Goal: Information Seeking & Learning: Learn about a topic

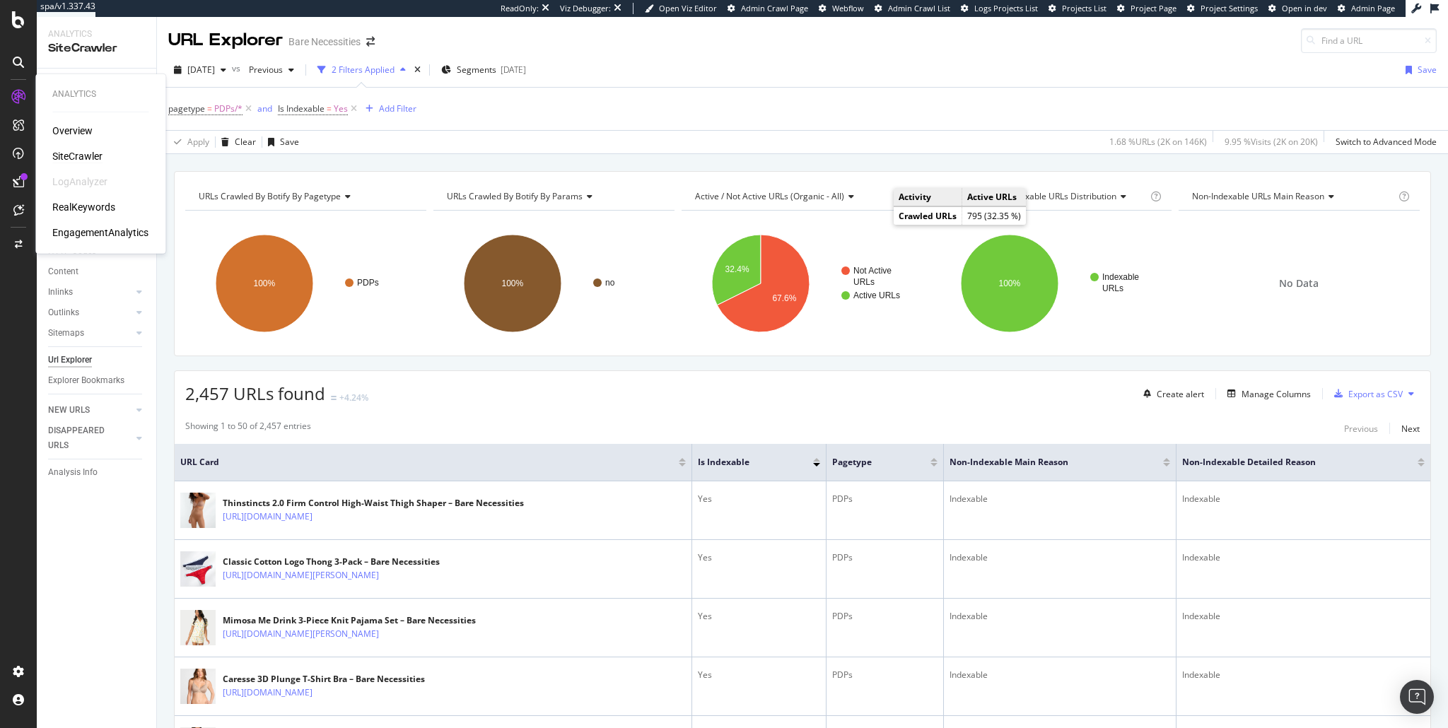
click at [66, 157] on div "SiteCrawler" at bounding box center [77, 156] width 50 height 14
click at [76, 155] on div "SiteCrawler" at bounding box center [77, 156] width 50 height 14
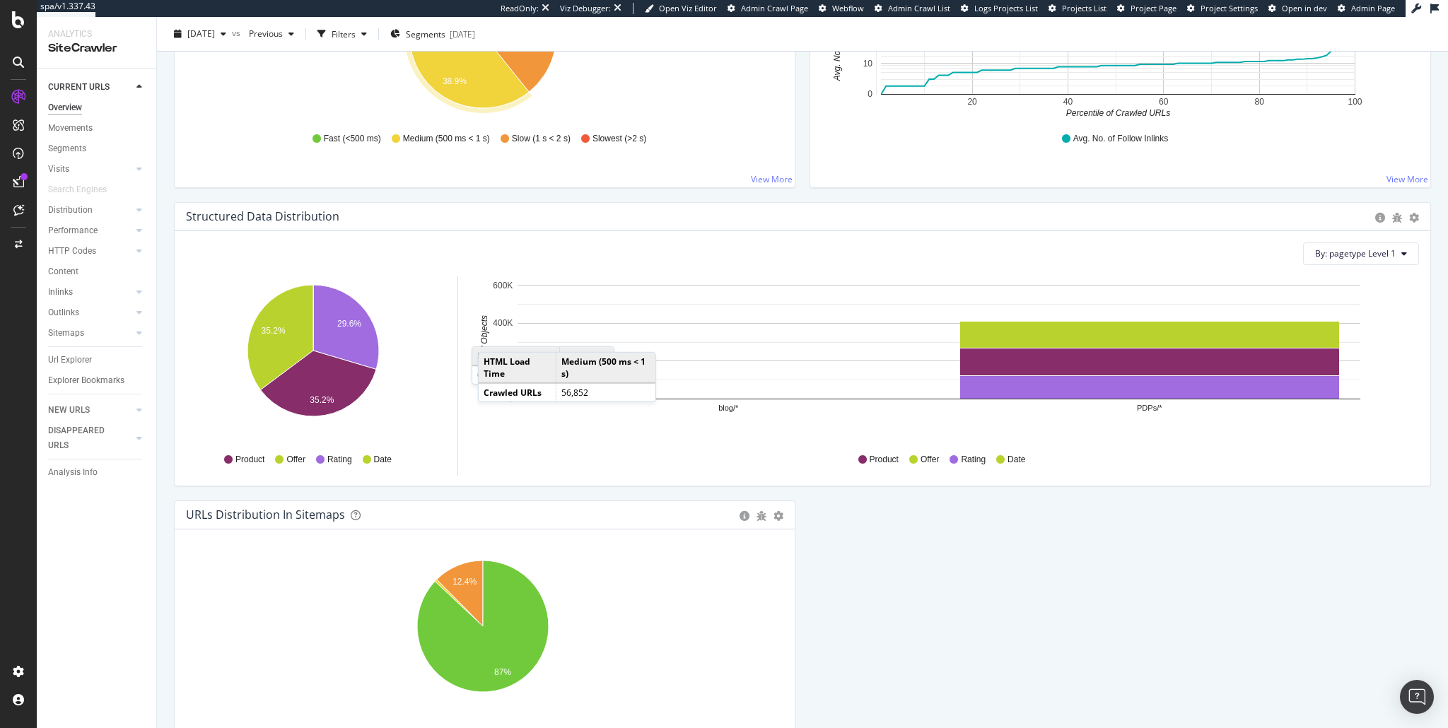
scroll to position [1338, 0]
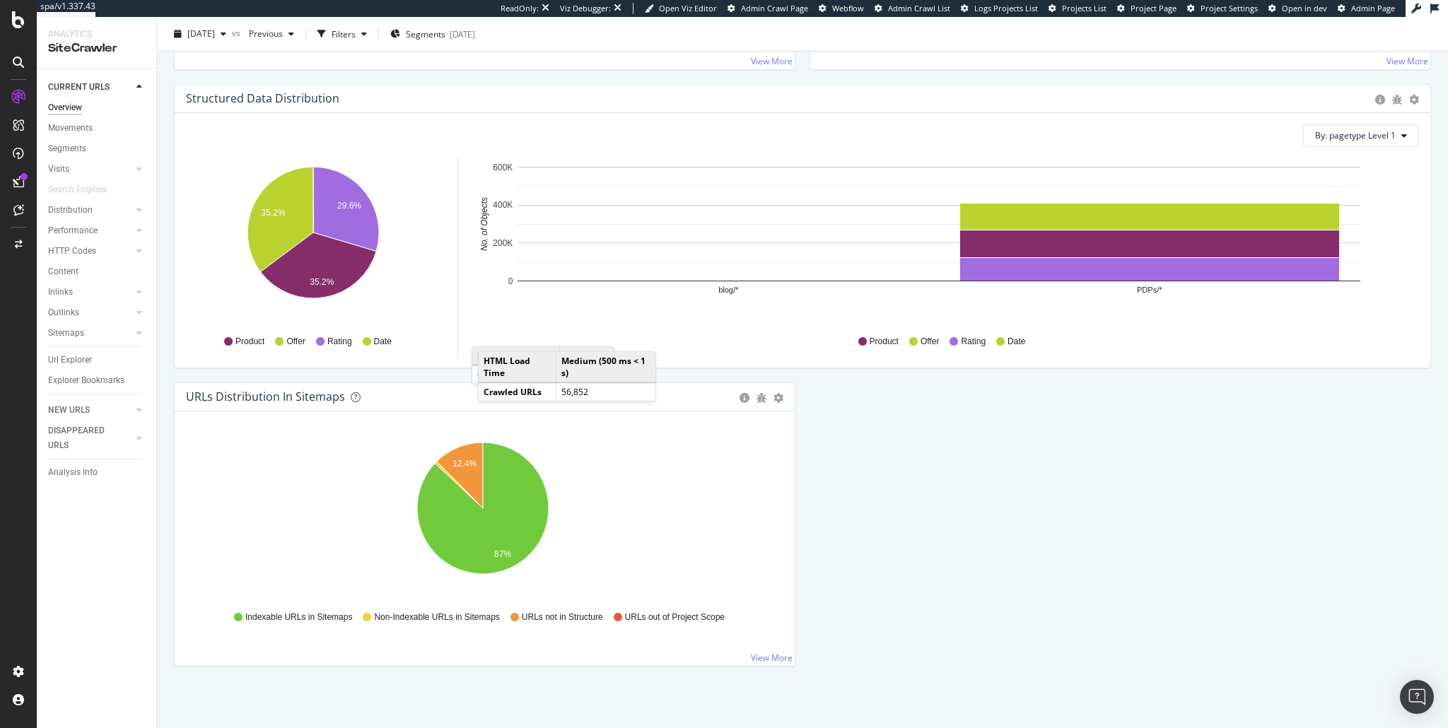
click at [132, 337] on div "Sitemaps" at bounding box center [102, 333] width 108 height 21
click at [67, 336] on div "Sitemaps" at bounding box center [66, 333] width 36 height 15
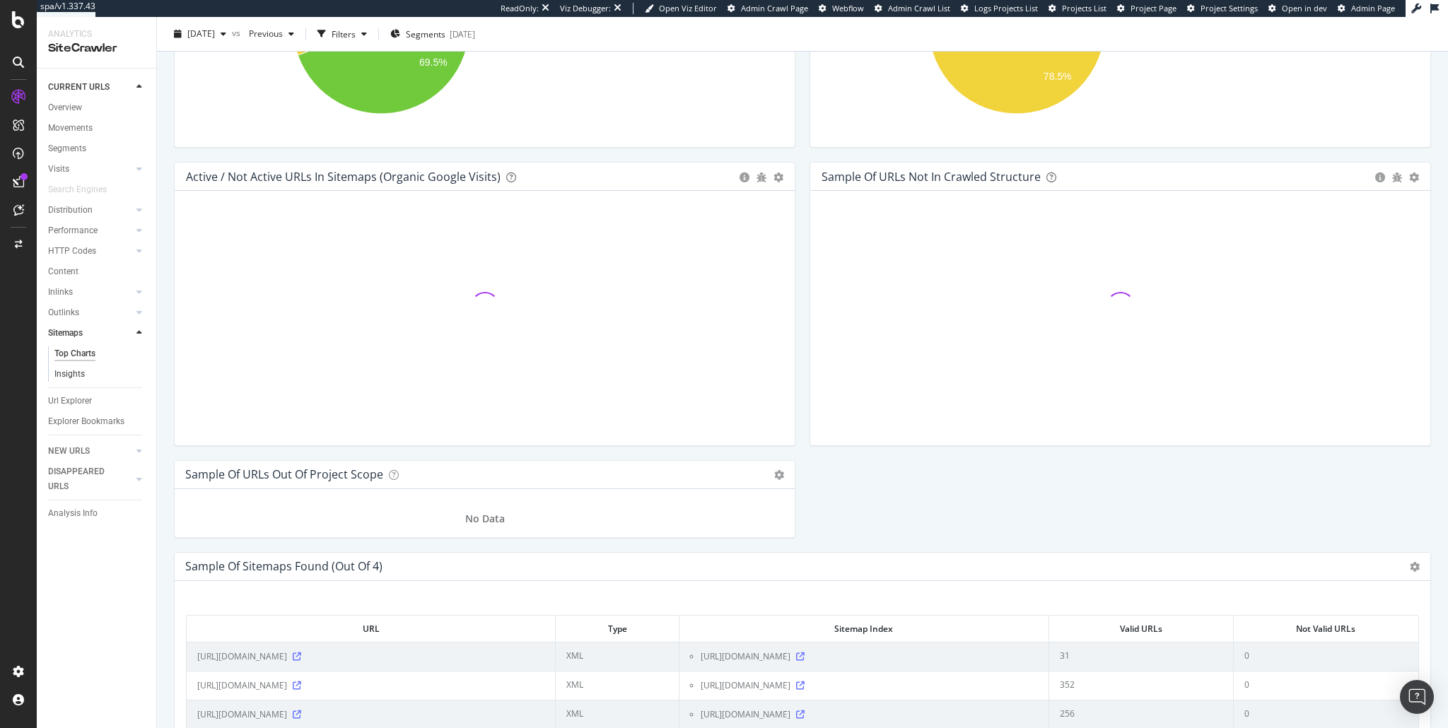
scroll to position [1338, 0]
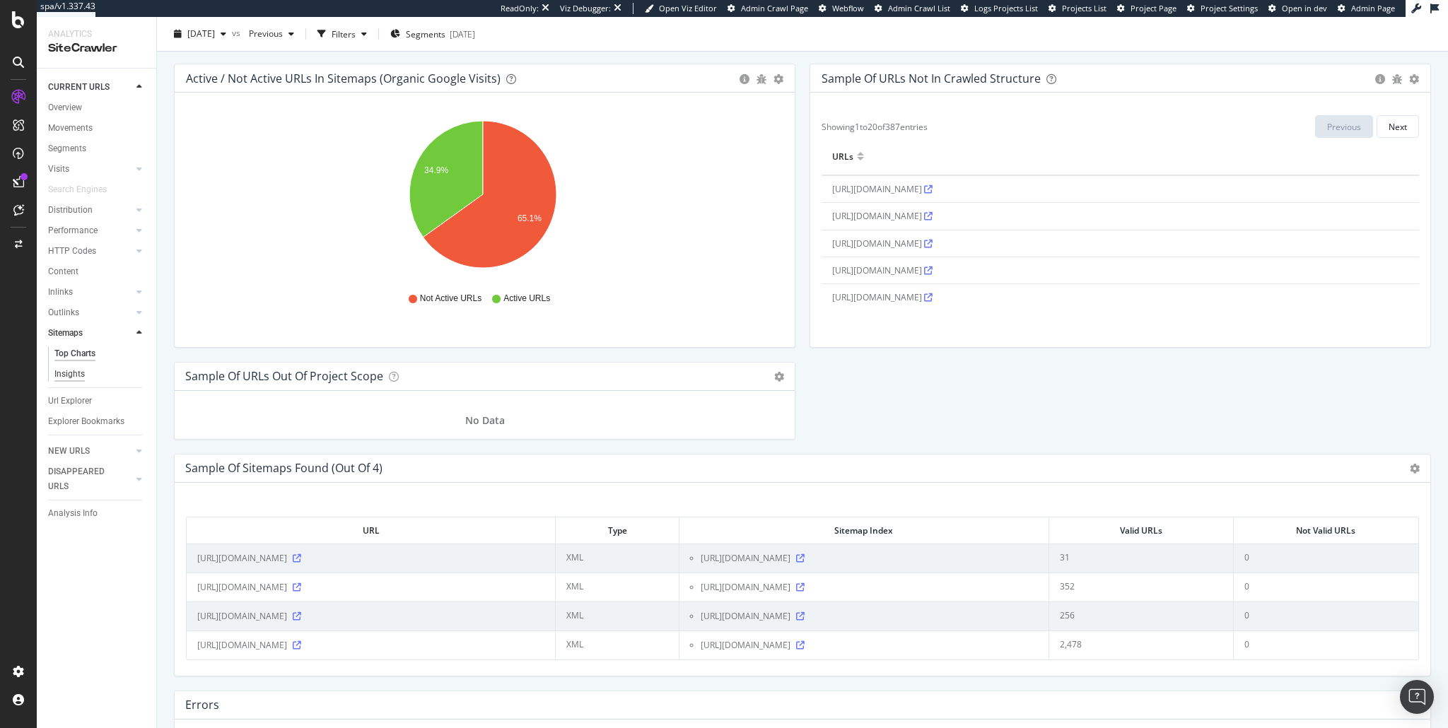
click at [71, 374] on div "Insights" at bounding box center [69, 374] width 30 height 15
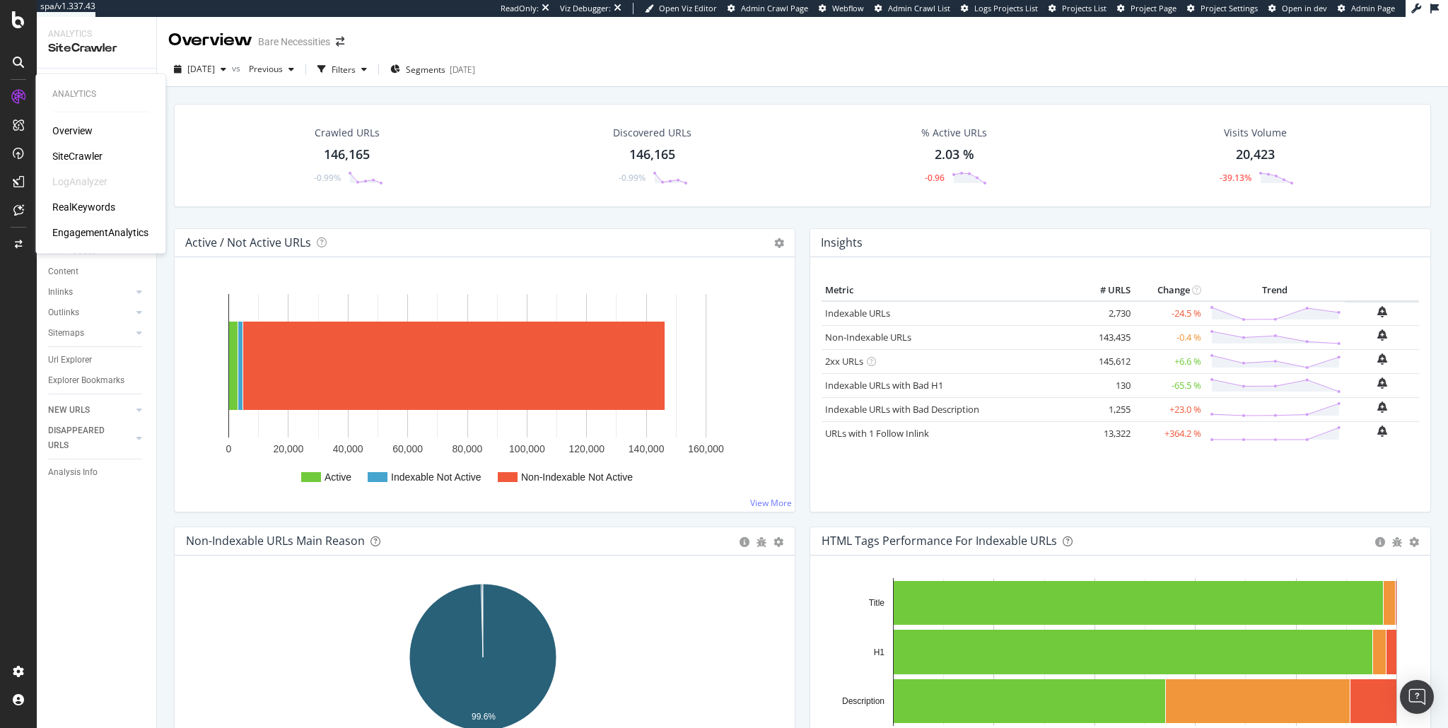
click at [86, 203] on div "RealKeywords" at bounding box center [83, 207] width 63 height 14
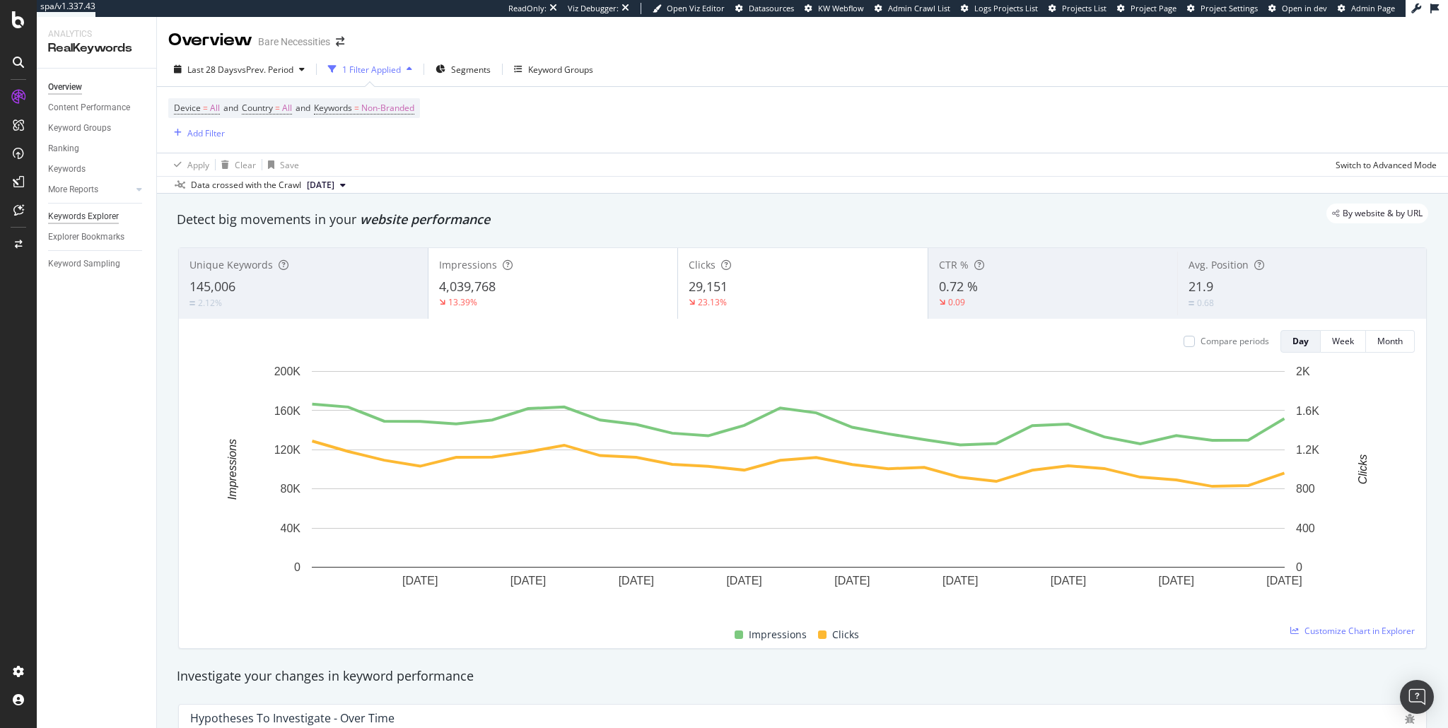
click at [90, 216] on div "Keywords Explorer" at bounding box center [83, 216] width 71 height 15
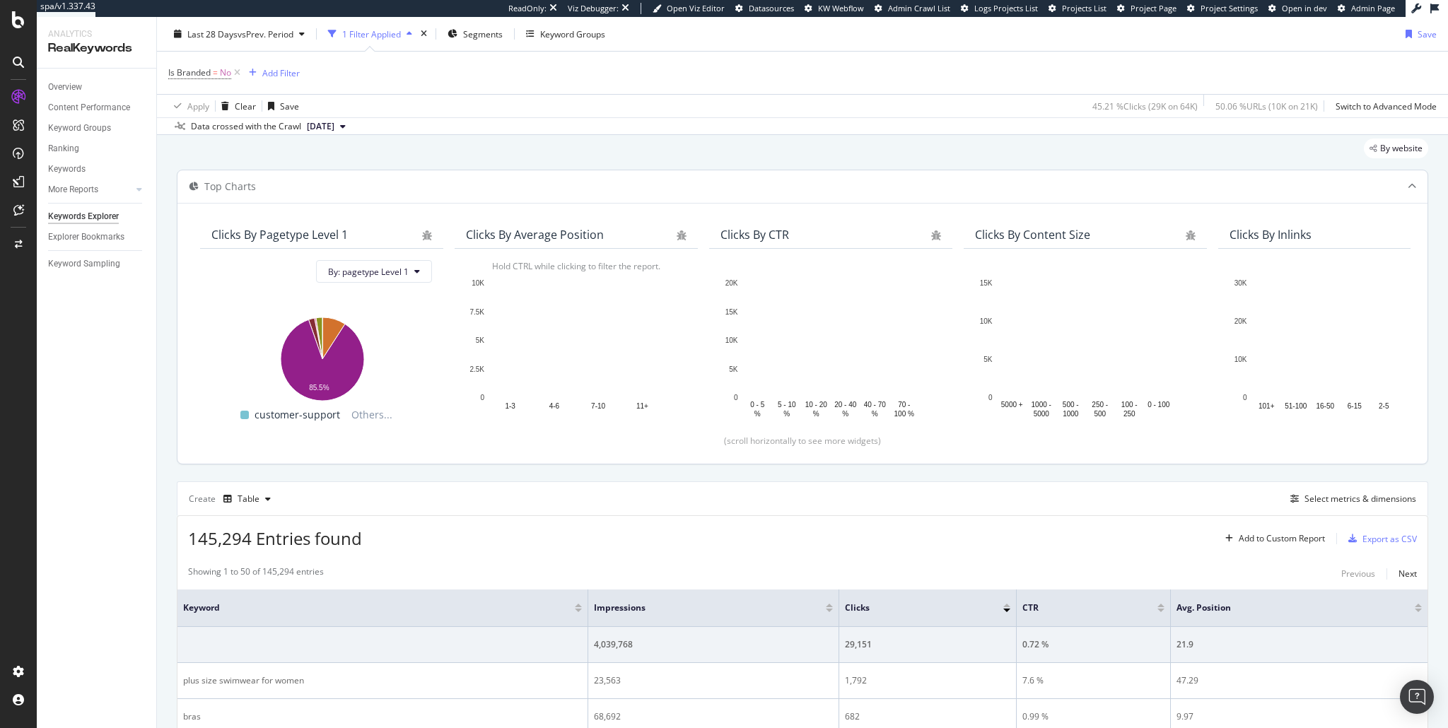
scroll to position [51, 0]
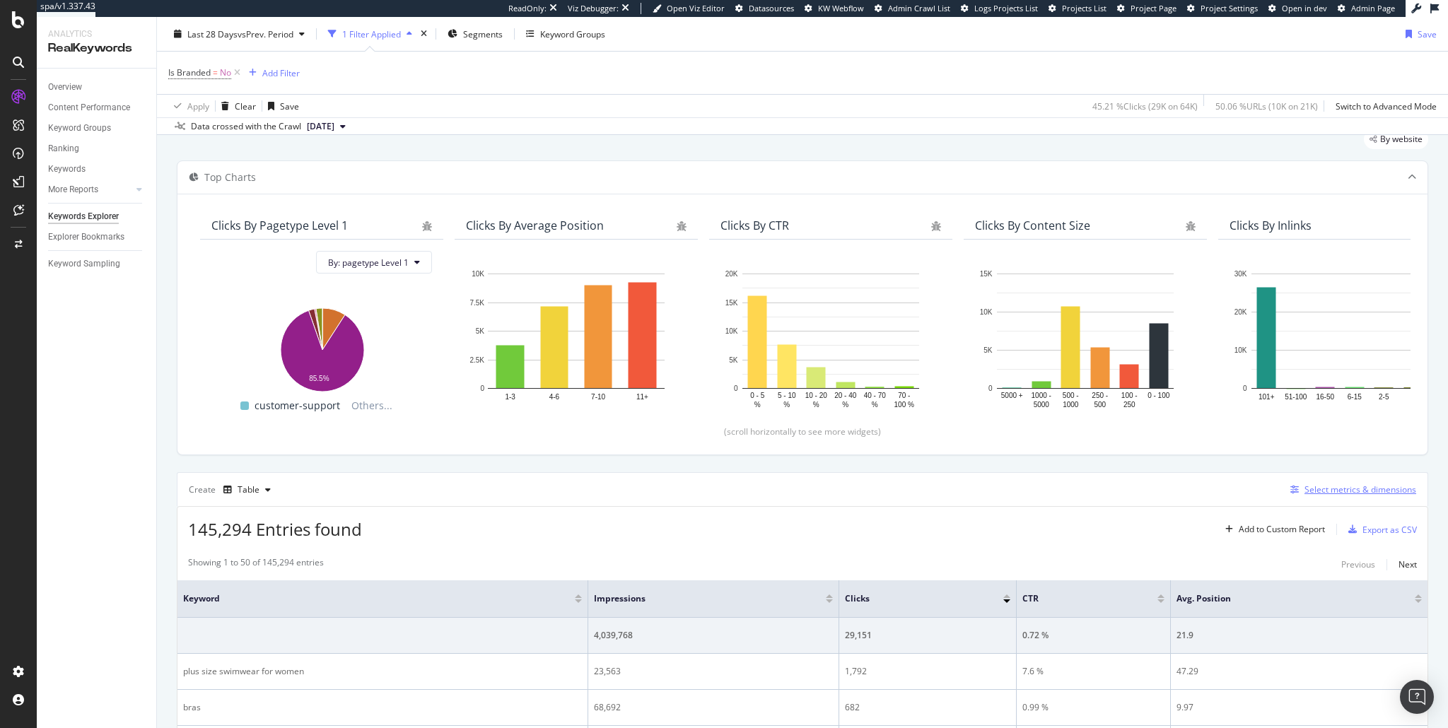
click at [1313, 486] on div "Select metrics & dimensions" at bounding box center [1361, 490] width 112 height 12
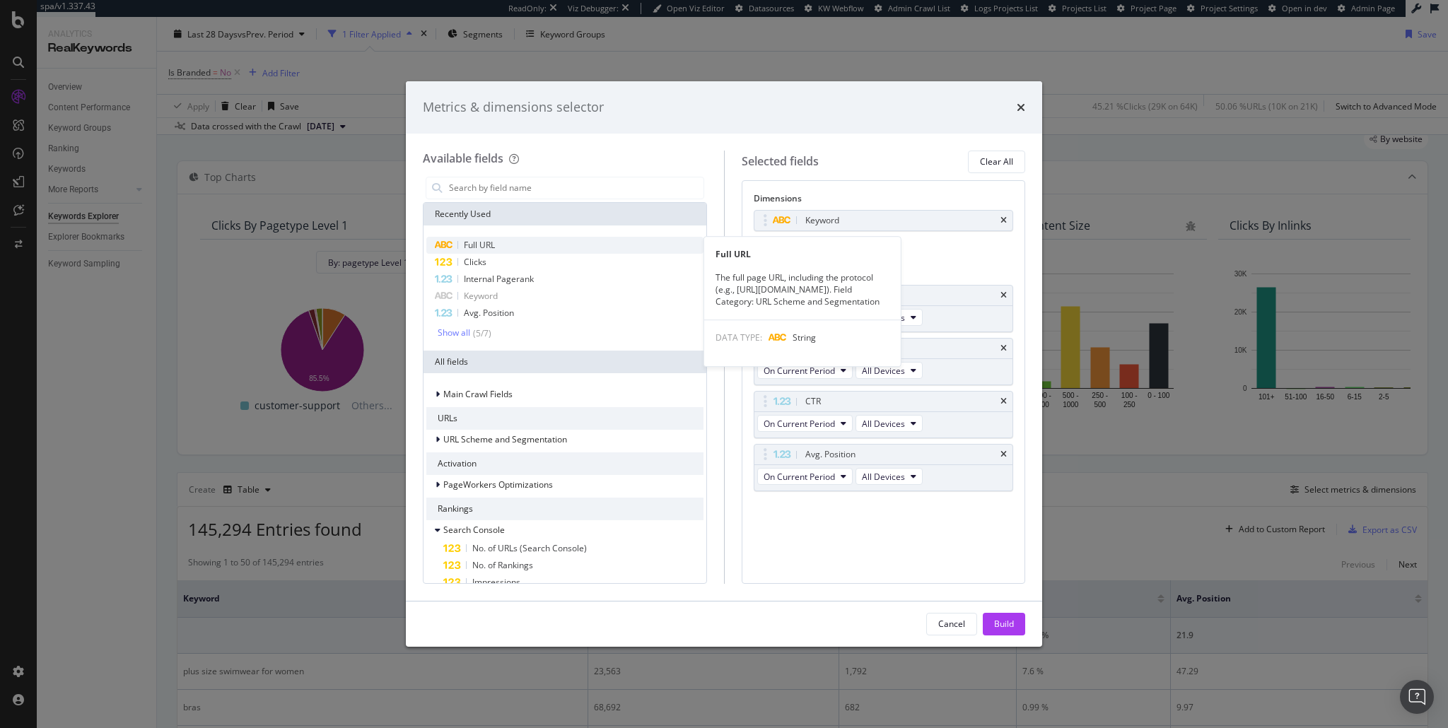
click at [477, 244] on span "Full URL" at bounding box center [479, 245] width 31 height 12
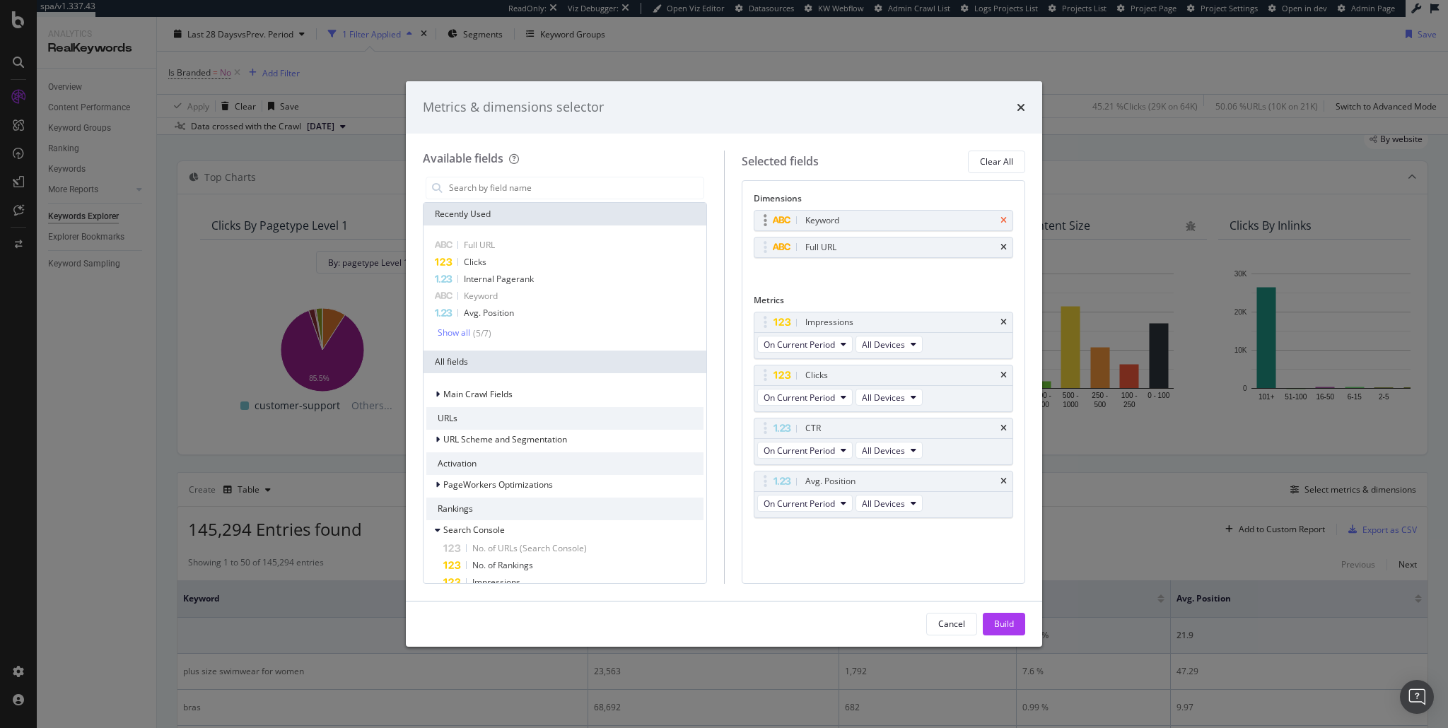
click at [1005, 220] on icon "times" at bounding box center [1004, 220] width 6 height 8
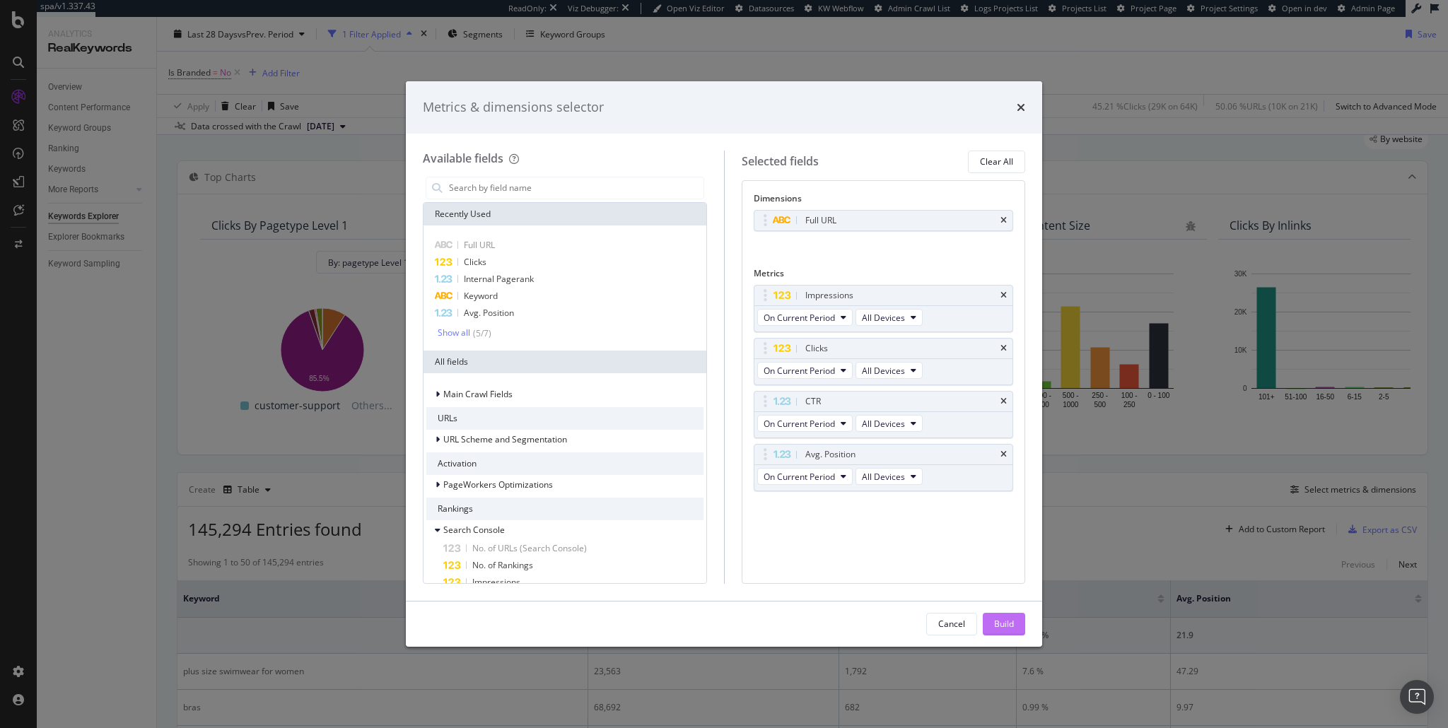
click at [1002, 617] on div "Build" at bounding box center [1004, 624] width 20 height 21
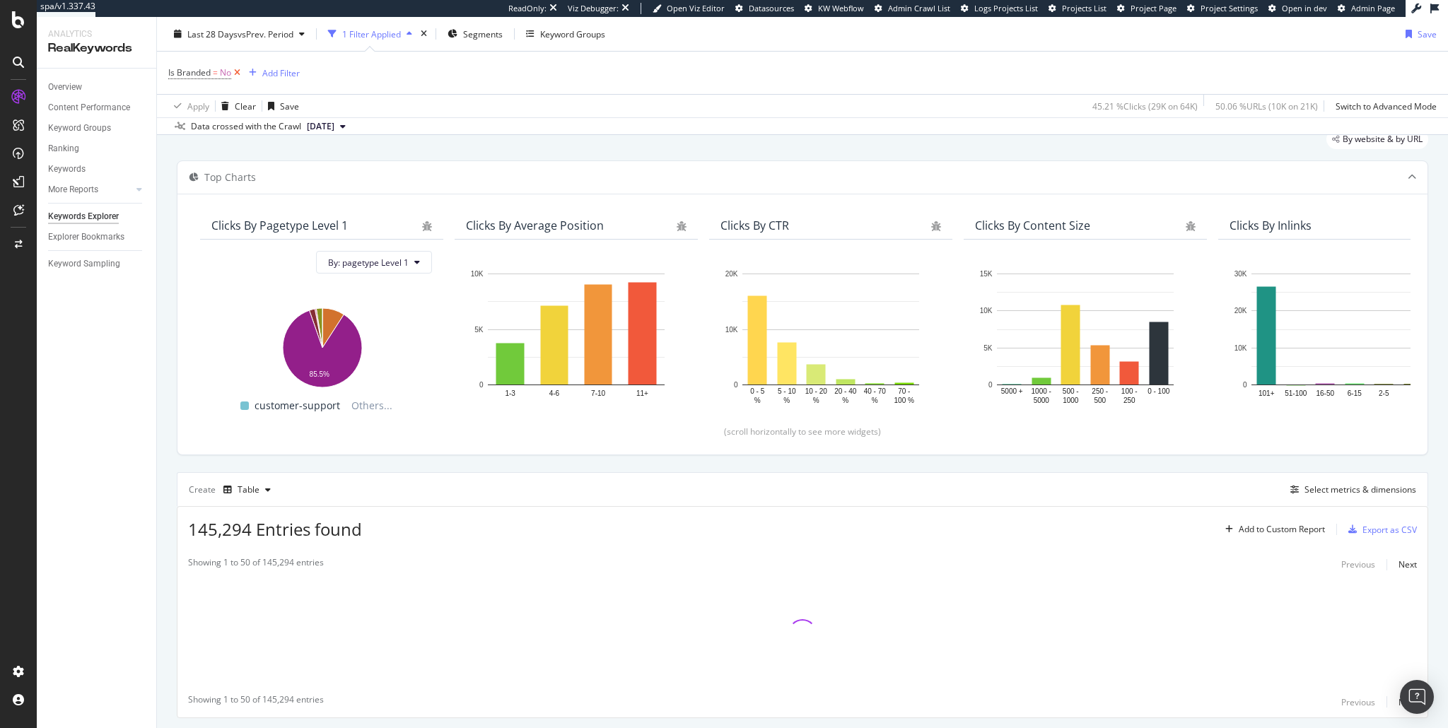
click at [235, 76] on icon at bounding box center [237, 73] width 12 height 14
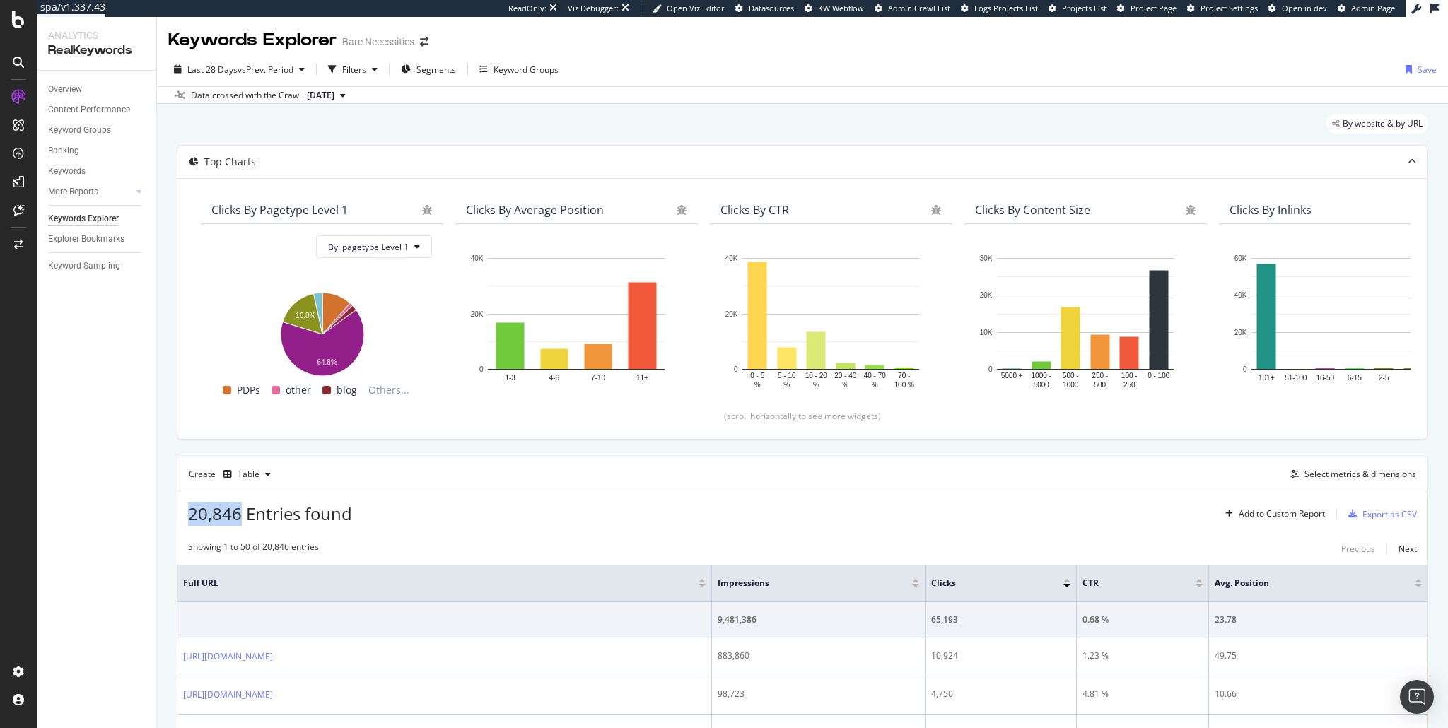
drag, startPoint x: 185, startPoint y: 518, endPoint x: 240, endPoint y: 517, distance: 54.4
click at [240, 517] on div "20,846 Entries found Add to Custom Report Export as CSV" at bounding box center [802, 508] width 1250 height 35
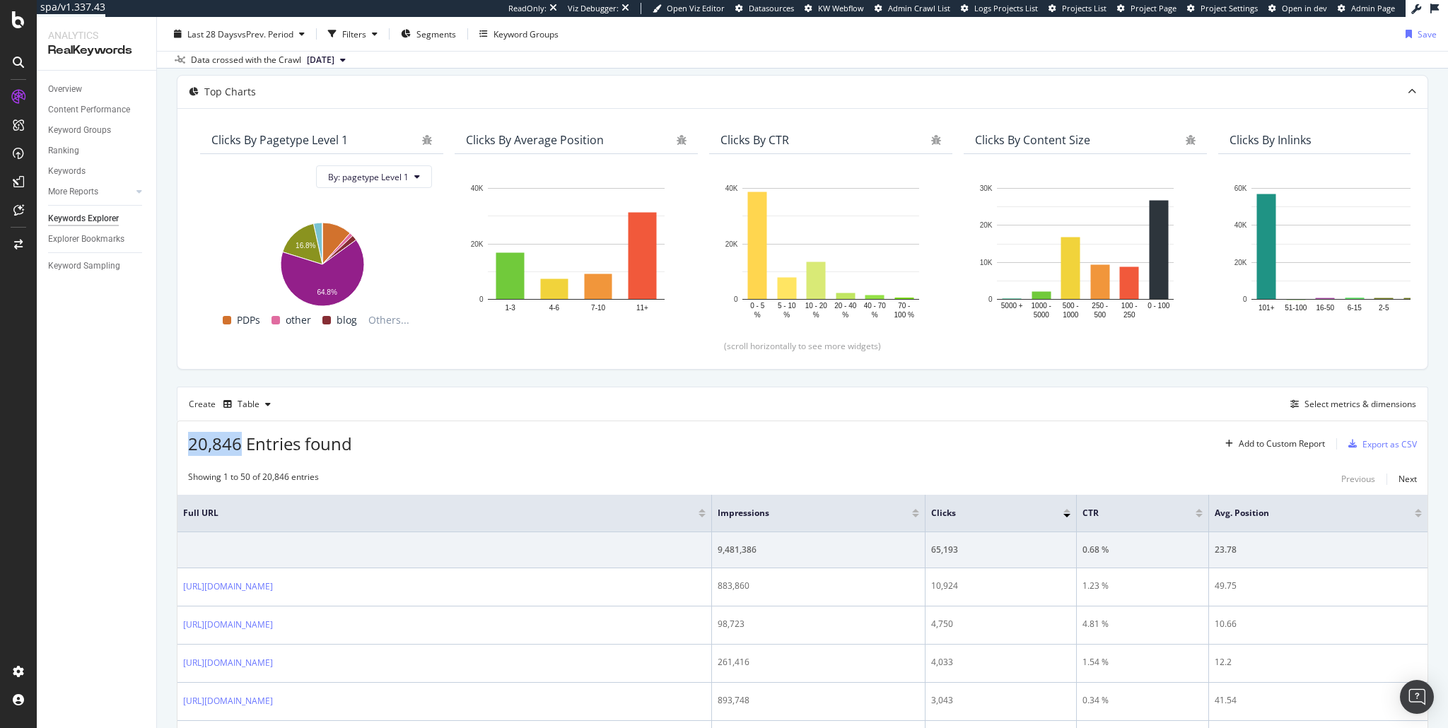
scroll to position [68, 0]
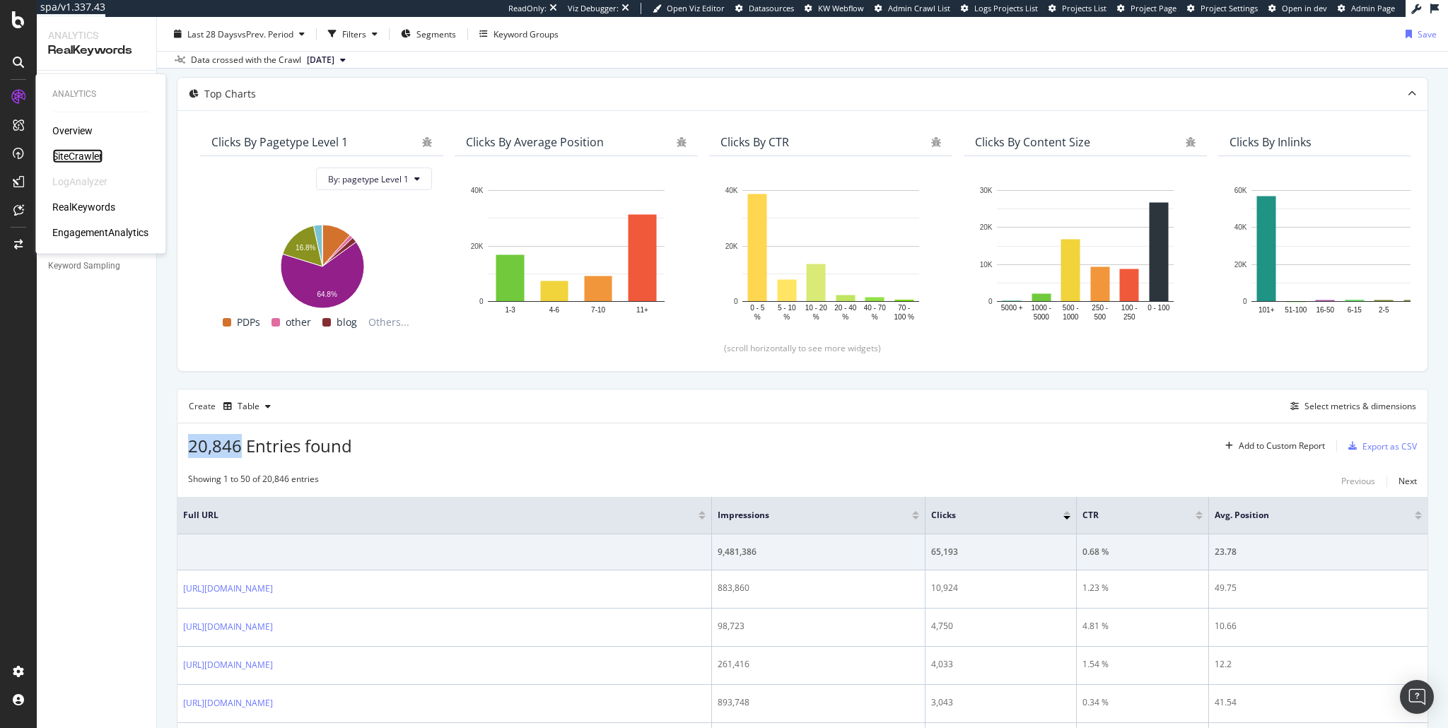
click at [65, 156] on div "SiteCrawler" at bounding box center [77, 156] width 50 height 14
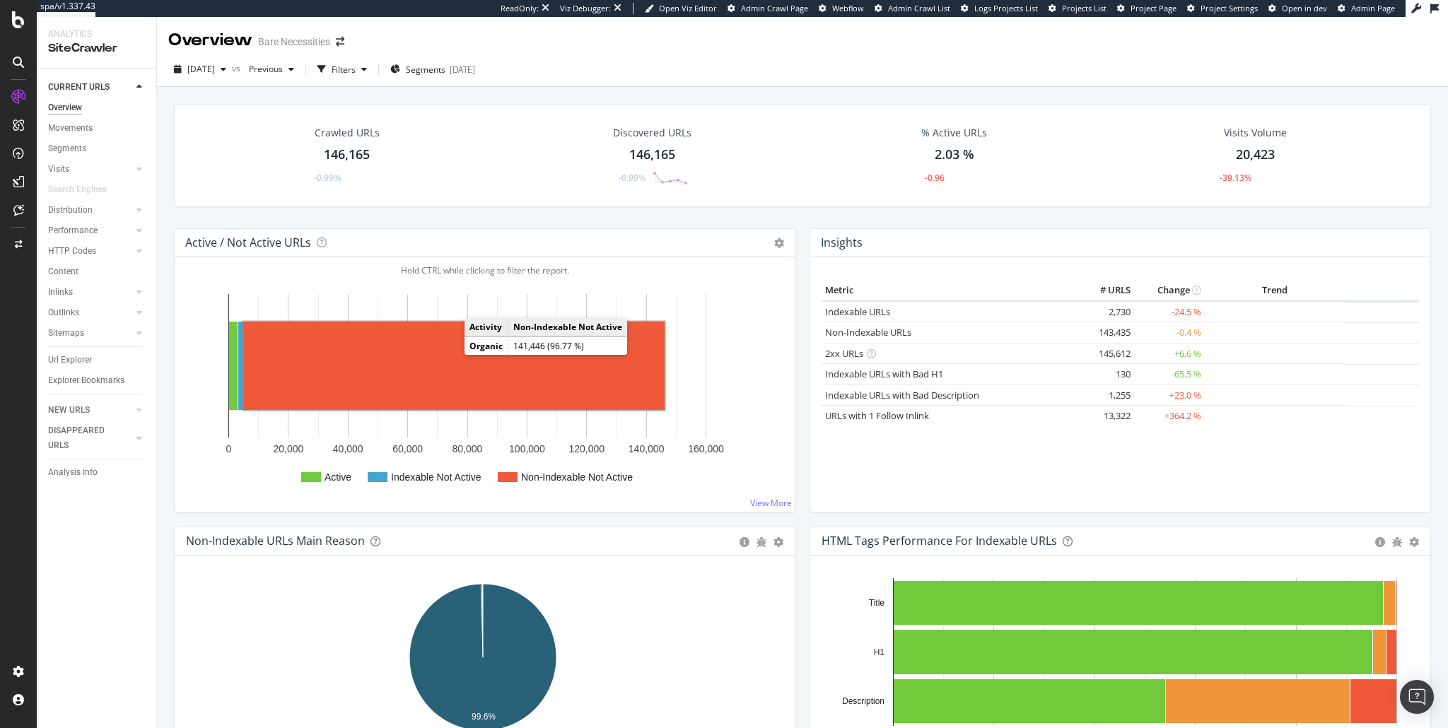
click at [378, 345] on rect "A chart." at bounding box center [453, 366] width 421 height 88
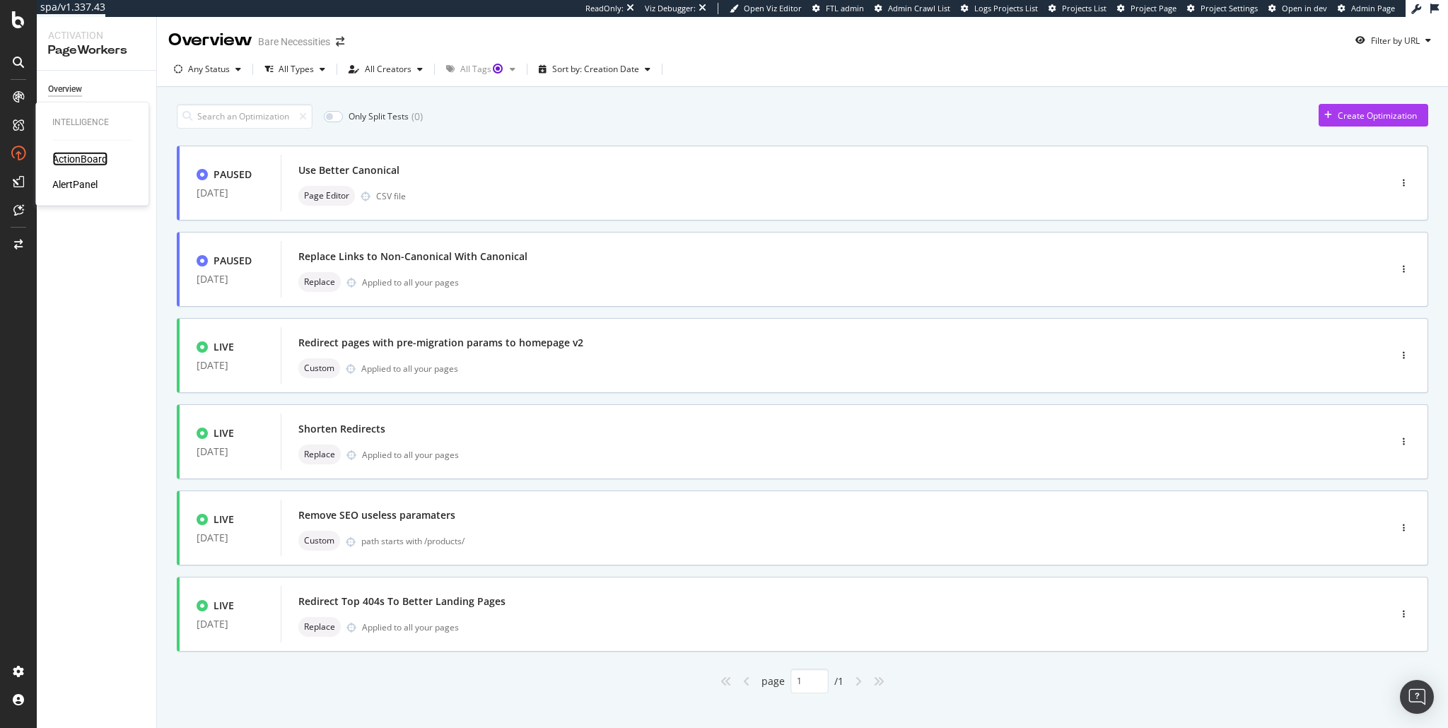
click at [59, 158] on div "ActionBoard" at bounding box center [79, 159] width 55 height 14
